Goal: Navigation & Orientation: Find specific page/section

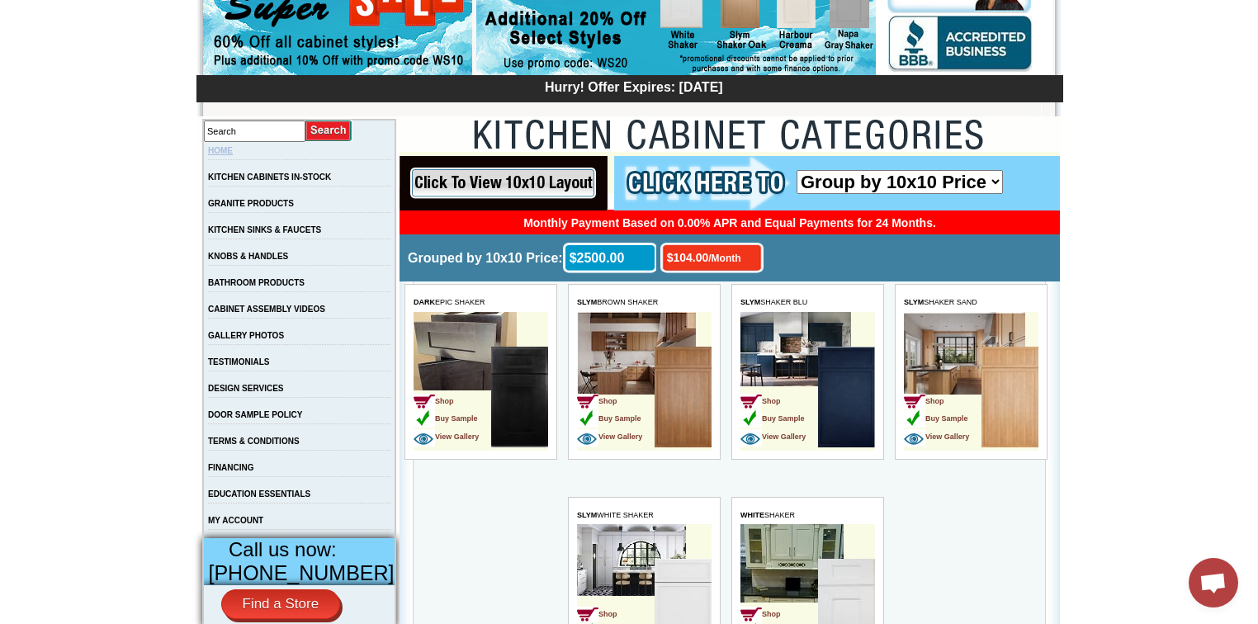
click at [233, 153] on link "HOME" at bounding box center [220, 150] width 25 height 9
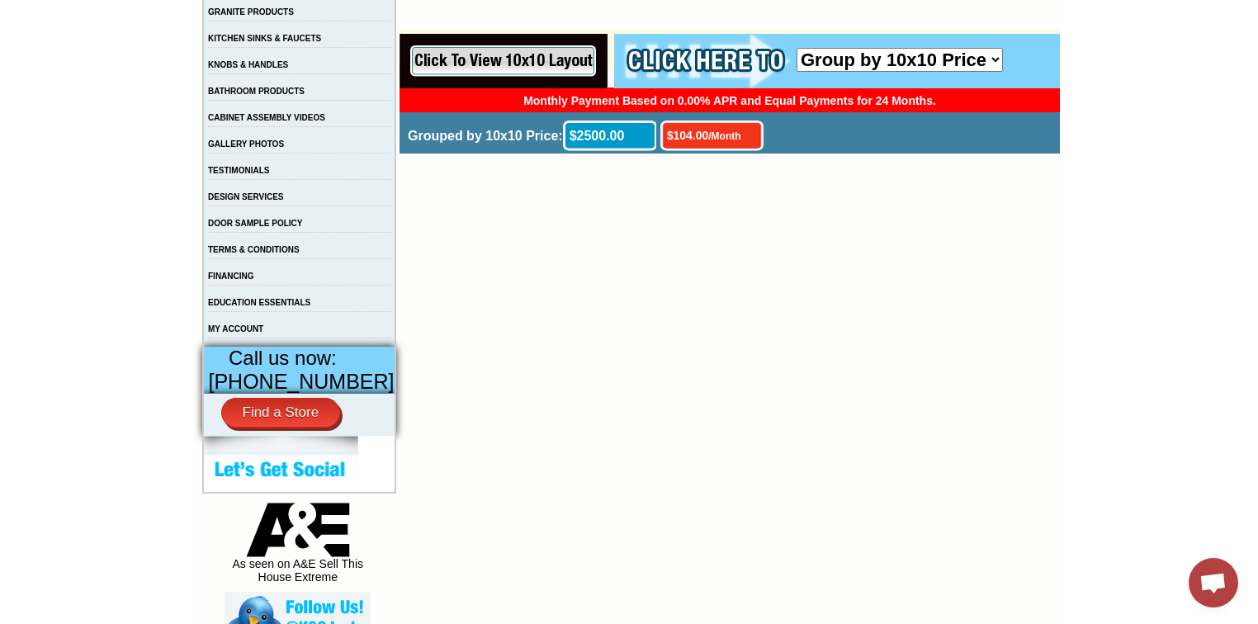
scroll to position [396, 0]
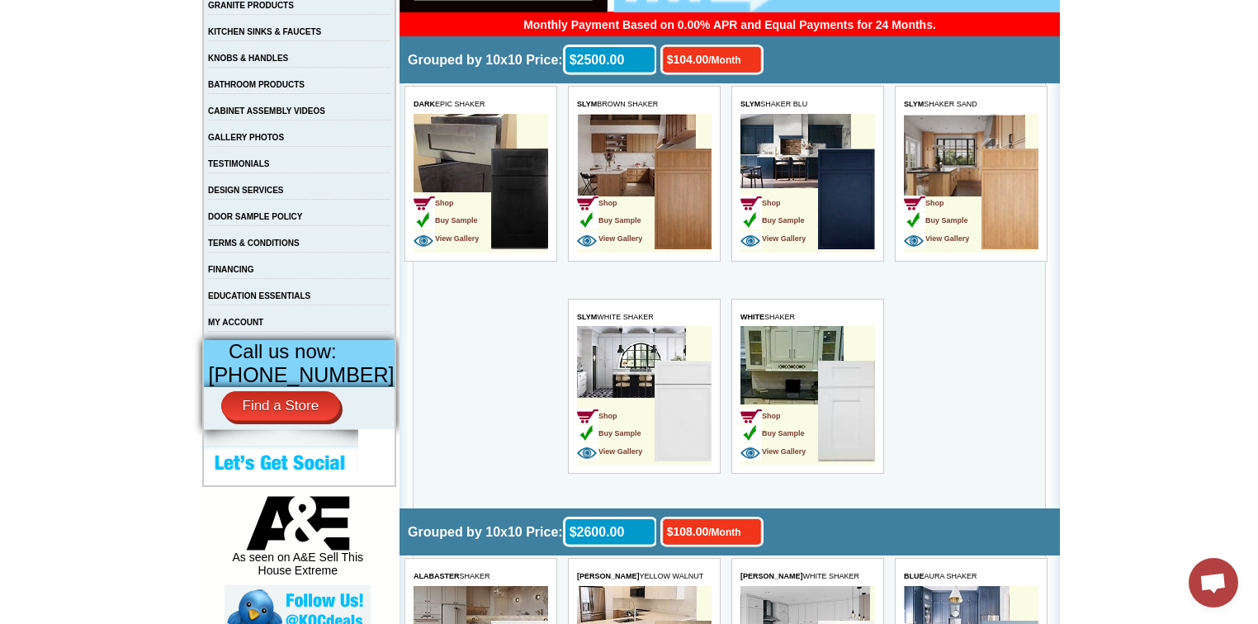
click at [853, 386] on img at bounding box center [845, 411] width 57 height 101
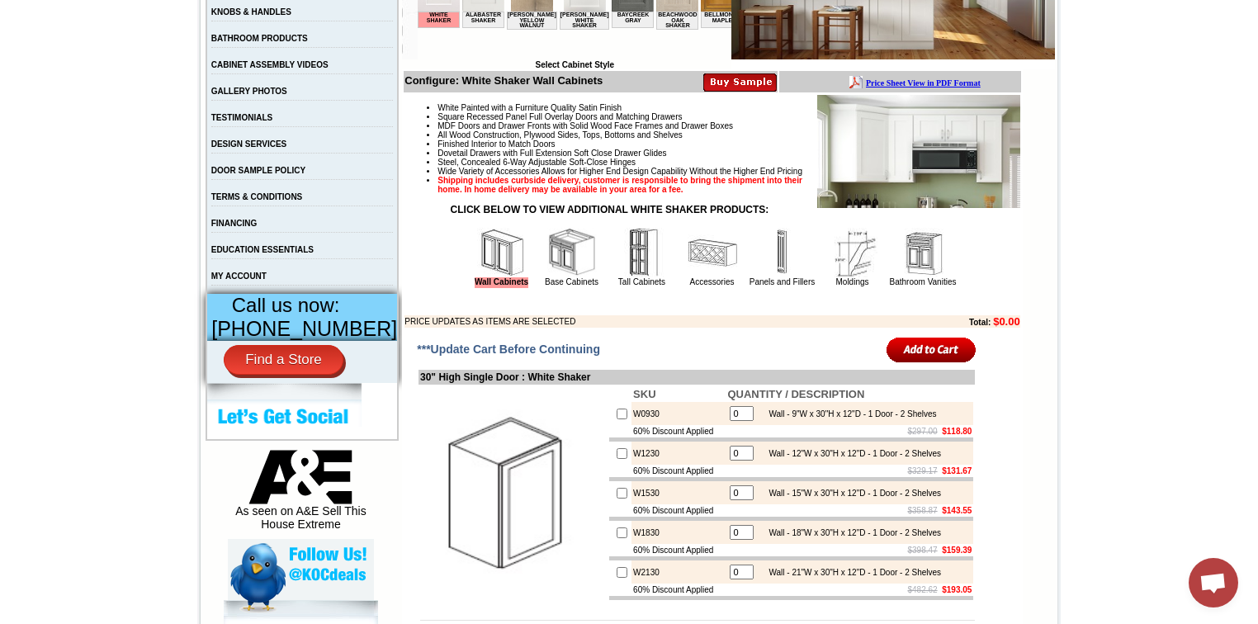
scroll to position [462, 0]
